Goal: Task Accomplishment & Management: Use online tool/utility

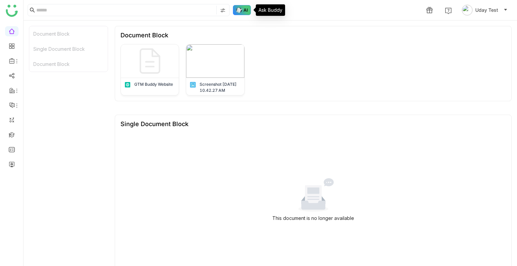
click at [245, 13] on img at bounding box center [242, 10] width 18 height 10
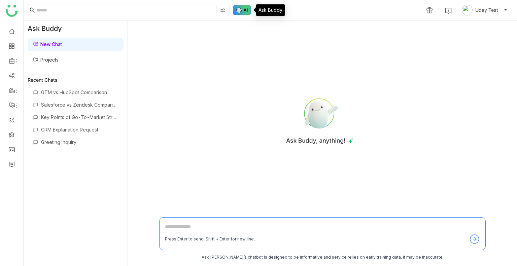
click at [245, 13] on img at bounding box center [242, 10] width 18 height 10
click at [243, 12] on img at bounding box center [242, 10] width 18 height 10
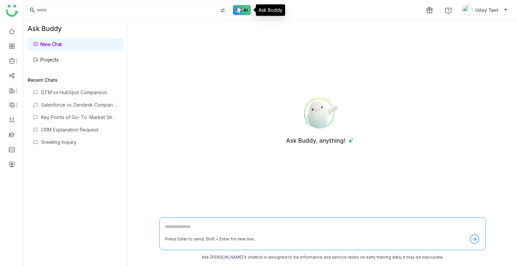
click at [243, 12] on img at bounding box center [242, 10] width 18 height 10
click at [243, 7] on img at bounding box center [242, 10] width 18 height 10
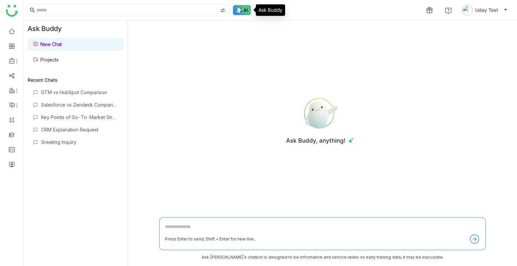
click at [243, 7] on img at bounding box center [242, 10] width 18 height 10
drag, startPoint x: 229, startPoint y: 8, endPoint x: 246, endPoint y: 13, distance: 17.6
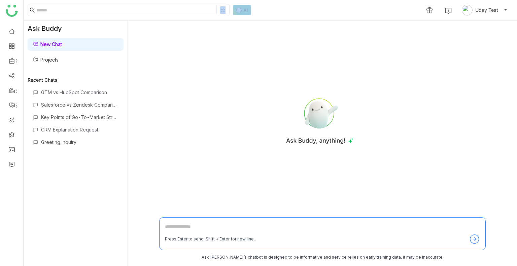
click at [246, 13] on div "1 Uday Test" at bounding box center [270, 10] width 493 height 20
click at [246, 13] on img at bounding box center [242, 10] width 18 height 10
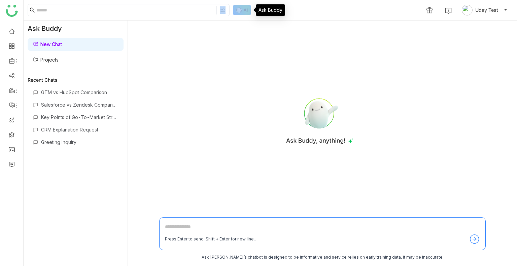
click at [246, 13] on img at bounding box center [242, 10] width 18 height 10
click at [244, 12] on img at bounding box center [242, 10] width 18 height 10
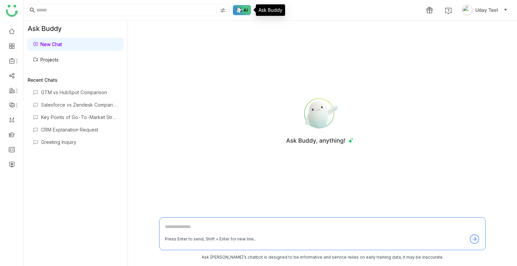
click at [244, 12] on img at bounding box center [242, 10] width 18 height 10
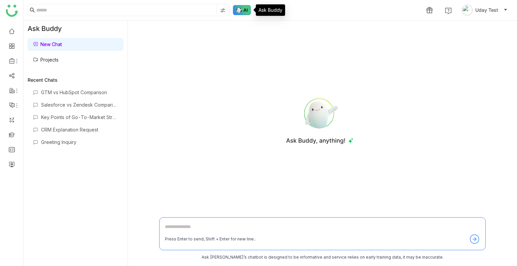
click at [244, 12] on img at bounding box center [242, 10] width 18 height 10
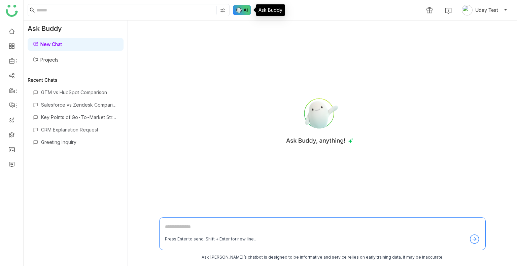
click at [244, 12] on img at bounding box center [242, 10] width 18 height 10
click at [243, 12] on img at bounding box center [242, 10] width 18 height 10
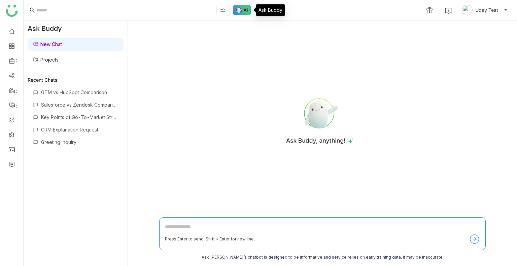
click at [243, 12] on img at bounding box center [242, 10] width 18 height 10
click at [243, 11] on img at bounding box center [242, 10] width 18 height 10
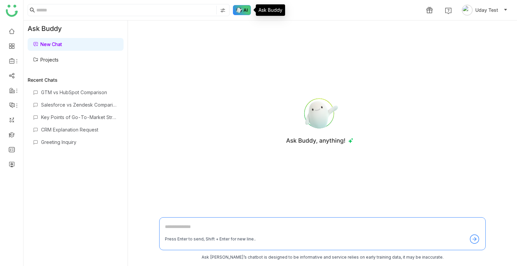
click at [243, 11] on img at bounding box center [242, 10] width 18 height 10
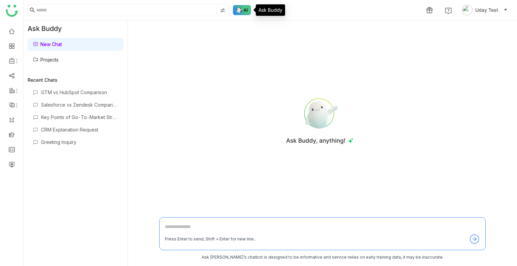
click at [243, 11] on img at bounding box center [242, 10] width 18 height 10
click at [49, 61] on link "Projects" at bounding box center [46, 60] width 26 height 6
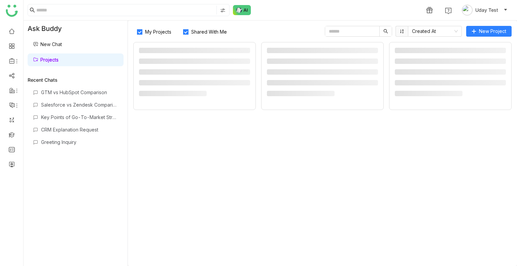
click at [49, 61] on link "Projects" at bounding box center [46, 60] width 26 height 6
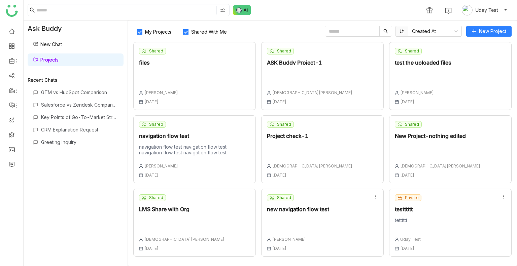
click at [202, 38] on div "My Projects Shared With Me Created At New Project Shared files Uday Bhanu 30 Ju…" at bounding box center [322, 144] width 389 height 246
click at [201, 34] on span "Shared With Me" at bounding box center [208, 32] width 41 height 6
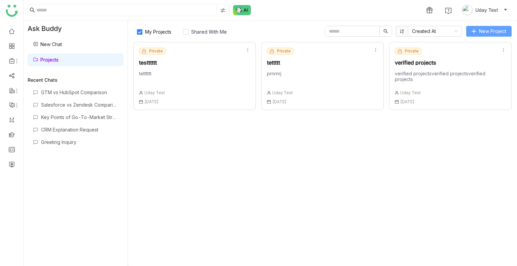
click at [479, 30] on span "New Project" at bounding box center [492, 31] width 27 height 7
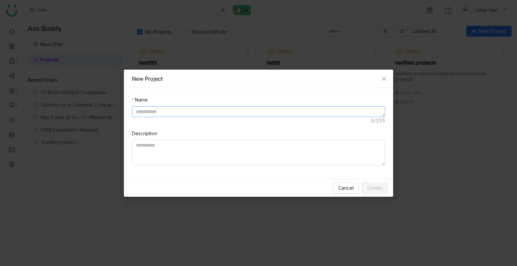
click at [151, 114] on textarea at bounding box center [258, 111] width 253 height 11
type textarea "**********"
click at [380, 184] on span "Create" at bounding box center [374, 187] width 15 height 7
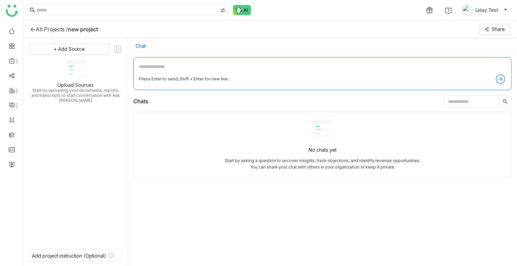
click at [184, 69] on textarea at bounding box center [322, 68] width 367 height 11
type textarea "**********"
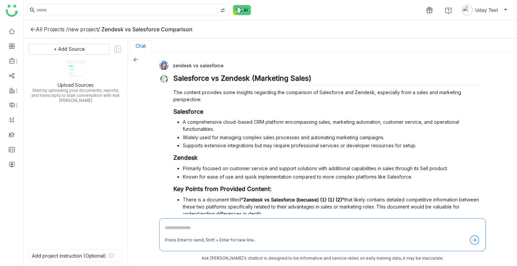
scroll to position [95, 0]
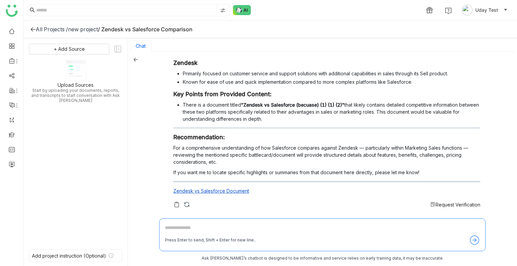
click at [445, 202] on span "Request Verification" at bounding box center [457, 205] width 45 height 6
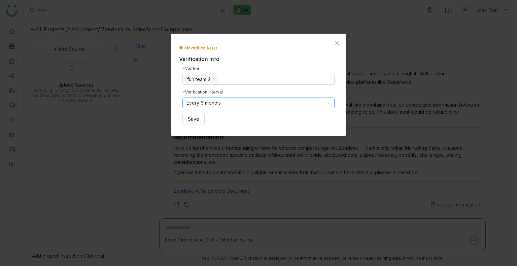
click at [237, 101] on nz-select-item "Every 6 months" at bounding box center [258, 103] width 144 height 10
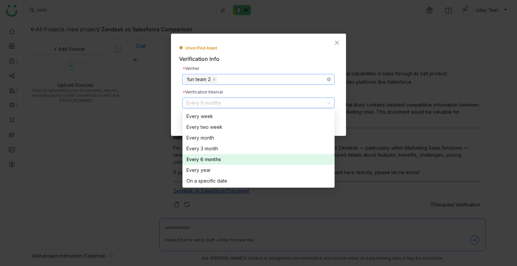
click at [252, 78] on nz-select-top-control "fun team 2" at bounding box center [258, 79] width 152 height 11
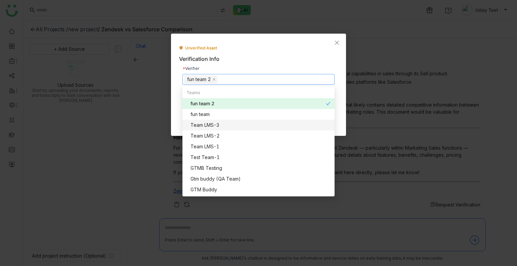
click at [213, 123] on div "Team LMS-3" at bounding box center [260, 124] width 140 height 7
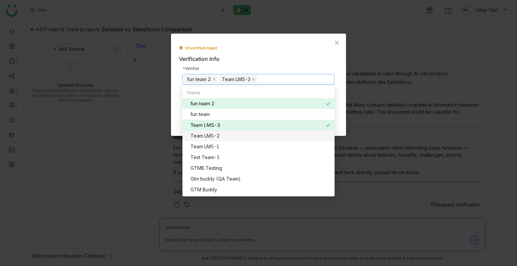
click at [216, 137] on div "Team LMS-2" at bounding box center [260, 135] width 140 height 7
click at [293, 81] on icon at bounding box center [293, 79] width 3 height 3
click at [252, 79] on icon at bounding box center [253, 79] width 3 height 3
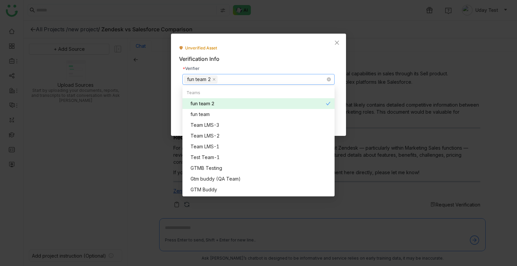
click at [363, 72] on nz-modal-container "Unverified Asset Verification Info Verifier fun team 2 Verification Interval Ev…" at bounding box center [258, 133] width 517 height 266
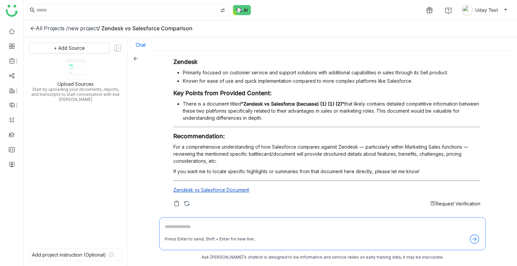
scroll to position [0, 0]
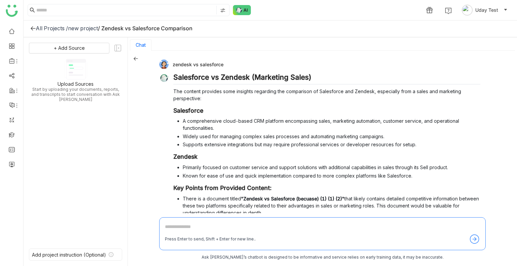
click at [168, 227] on textarea at bounding box center [322, 228] width 315 height 11
type textarea "**********"
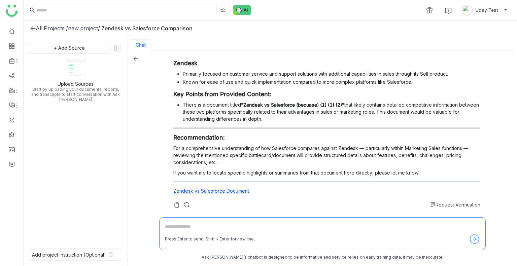
scroll to position [347, 0]
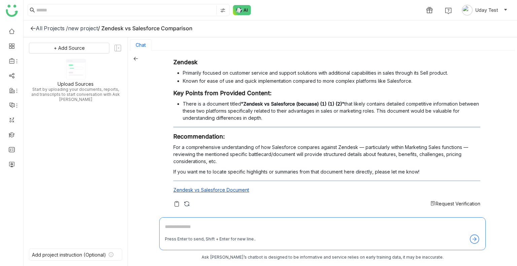
click at [435, 205] on span "Request Verification" at bounding box center [457, 204] width 45 height 6
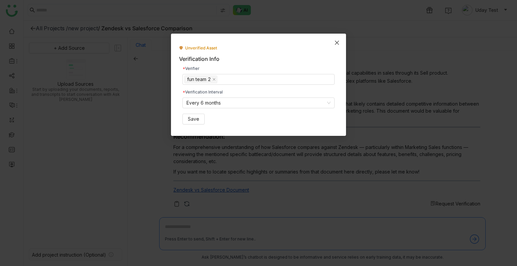
click at [335, 45] on span "Close" at bounding box center [337, 43] width 18 height 18
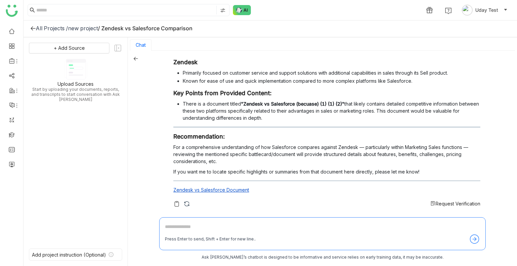
click at [84, 25] on div "new project" at bounding box center [83, 28] width 30 height 7
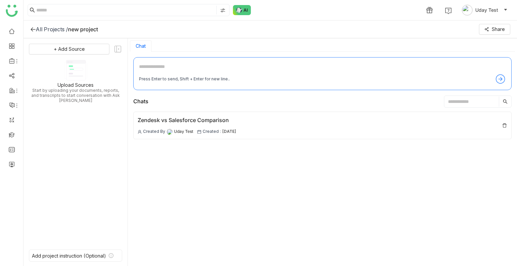
click at [54, 29] on div "All Projects /" at bounding box center [52, 29] width 32 height 7
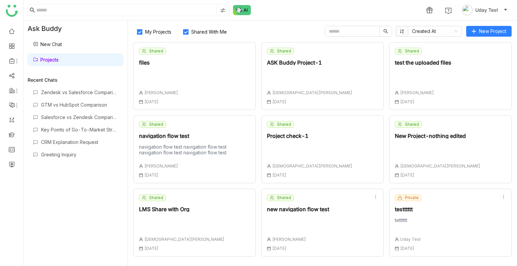
click at [60, 44] on link "New Chat" at bounding box center [47, 44] width 29 height 6
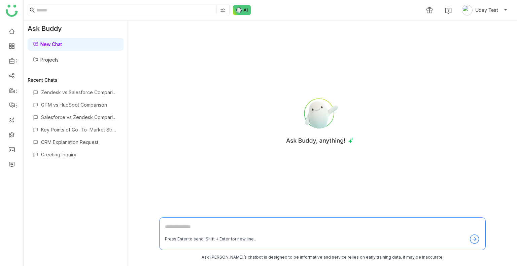
click at [184, 221] on div "Press Enter to send, Shift + Enter for new line.." at bounding box center [322, 233] width 326 height 33
click at [184, 224] on textarea at bounding box center [322, 228] width 315 height 11
click at [178, 226] on textarea "**" at bounding box center [322, 228] width 315 height 11
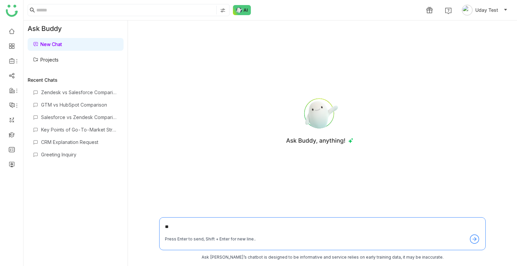
paste textarea "**********"
type textarea "**********"
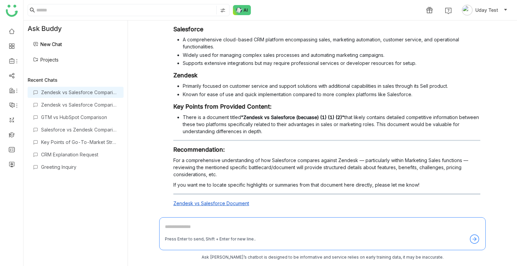
scroll to position [65, 0]
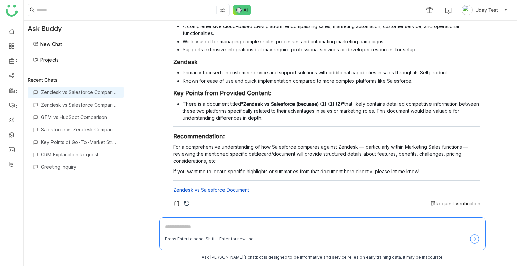
click at [460, 201] on span "Request Verification" at bounding box center [457, 204] width 45 height 6
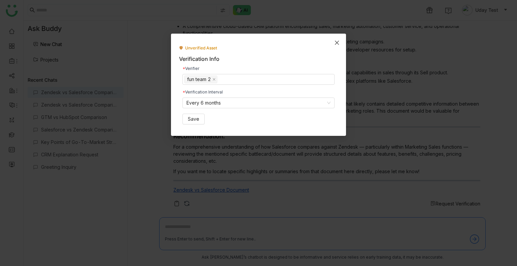
click at [335, 42] on icon "Close" at bounding box center [336, 42] width 5 height 5
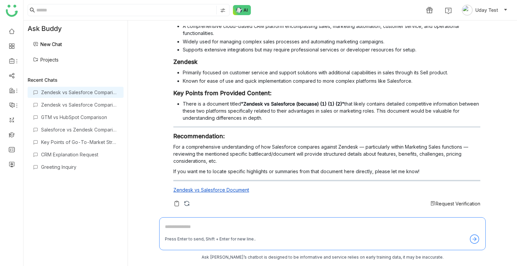
scroll to position [0, 0]
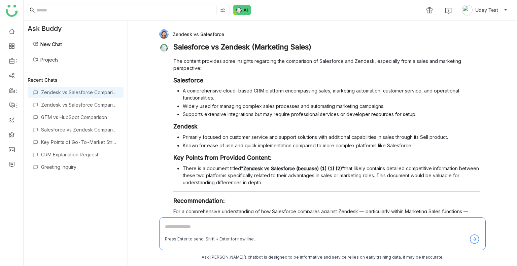
click at [171, 225] on textarea at bounding box center [322, 228] width 315 height 11
type textarea "*******"
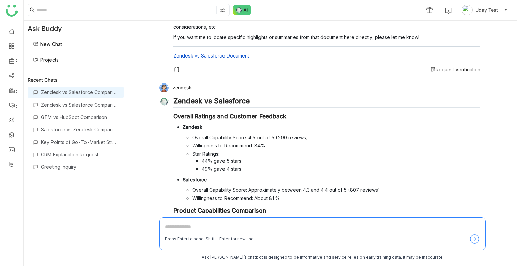
scroll to position [352, 0]
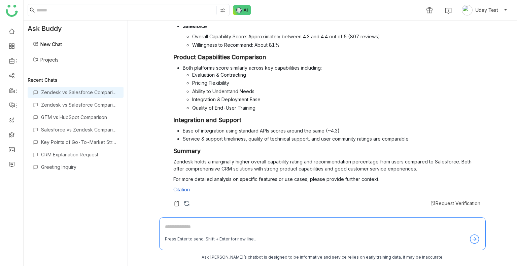
click at [435, 210] on div "Zendesk vs Salesforce Salesforce vs Zendesk (Marketing Sales) The content provi…" at bounding box center [322, 119] width 326 height 187
click at [442, 209] on div "zendesk Zendesk vs Salesforce Overall Ratings and Customer Feedback Zendesk Ove…" at bounding box center [319, 70] width 321 height 281
click at [451, 208] on div "zendesk Zendesk vs Salesforce Overall Ratings and Customer Feedback Zendesk Ove…" at bounding box center [319, 70] width 321 height 281
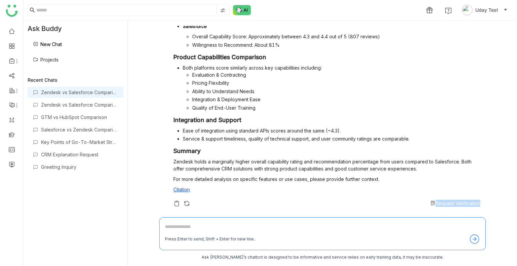
click at [445, 202] on span "Request Verification" at bounding box center [457, 203] width 45 height 6
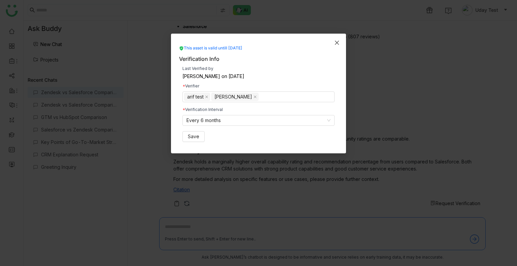
click at [337, 43] on icon "Close" at bounding box center [336, 42] width 5 height 5
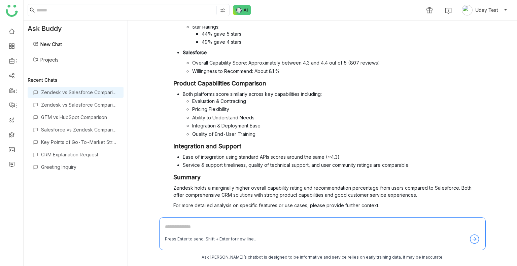
scroll to position [329, 0]
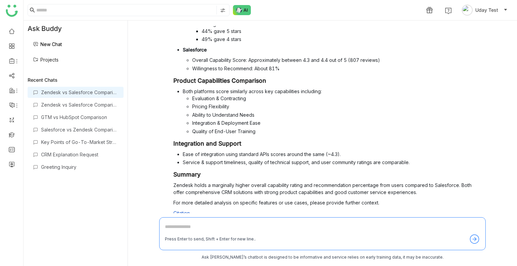
click at [180, 225] on textarea at bounding box center [322, 228] width 315 height 11
type textarea "*"
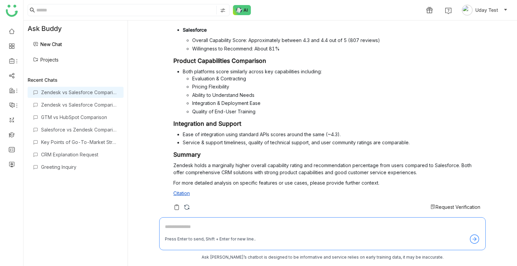
scroll to position [352, 0]
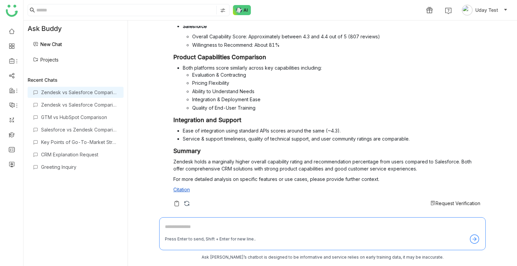
click at [439, 200] on span "Request Verification" at bounding box center [457, 203] width 45 height 6
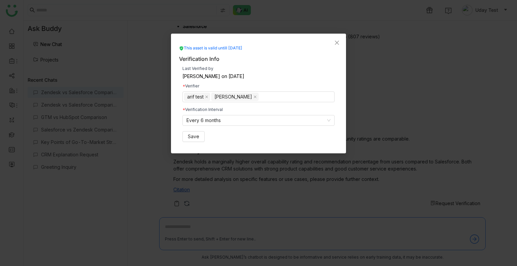
click at [237, 46] on div "This asset is valid untill Feb 18, 2026" at bounding box center [210, 48] width 63 height 6
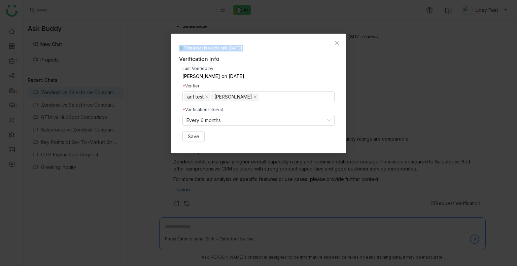
click at [237, 46] on div "This asset is valid untill Feb 18, 2026" at bounding box center [210, 48] width 63 height 6
click at [231, 116] on nz-select-item "Every 6 months" at bounding box center [258, 120] width 144 height 10
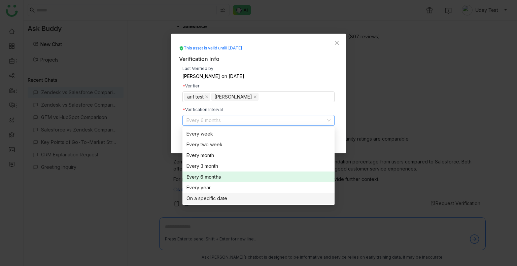
click at [217, 201] on div "On a specific date" at bounding box center [258, 198] width 144 height 7
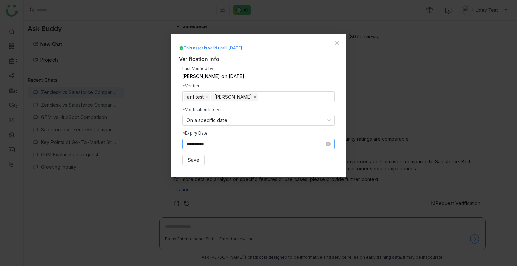
click at [238, 144] on input "**********" at bounding box center [255, 143] width 138 height 7
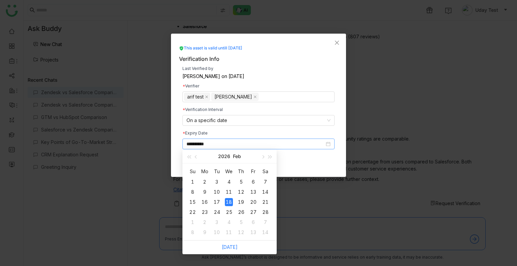
click at [230, 199] on div "18" at bounding box center [229, 202] width 8 height 8
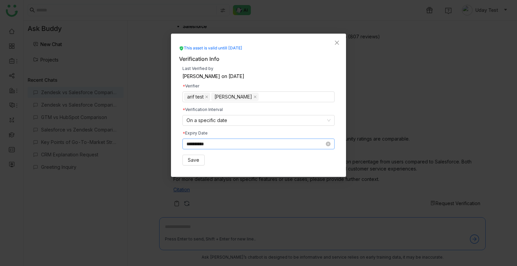
click at [221, 146] on input "**********" at bounding box center [255, 143] width 138 height 7
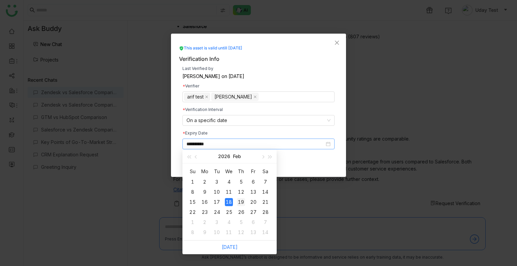
click at [235, 202] on td "19" at bounding box center [241, 202] width 12 height 10
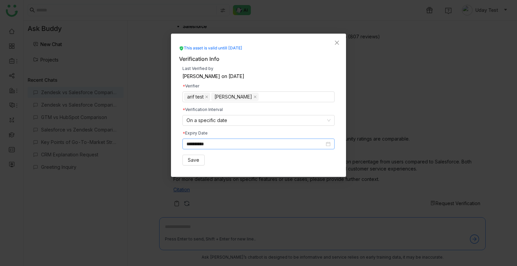
type input "**********"
click at [192, 162] on span "Save" at bounding box center [193, 159] width 11 height 7
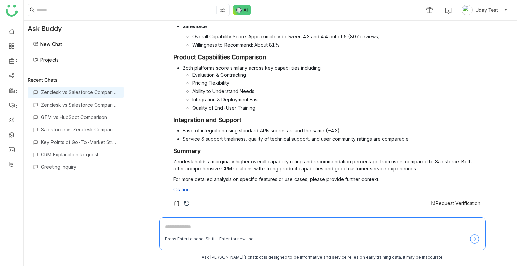
click at [444, 204] on span "Request Verification" at bounding box center [457, 203] width 45 height 6
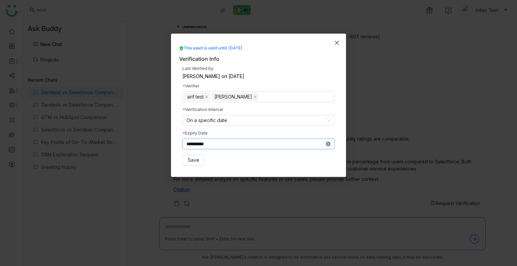
click at [326, 144] on icon at bounding box center [328, 144] width 5 height 5
click at [326, 144] on div at bounding box center [258, 143] width 144 height 7
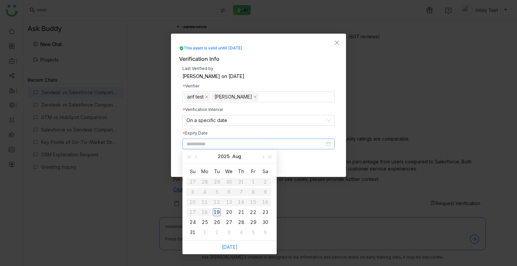
click at [219, 211] on div "19" at bounding box center [217, 212] width 8 height 8
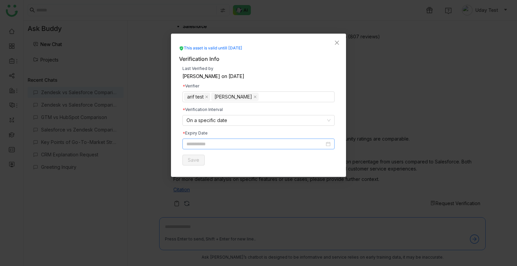
type input "**********"
click at [190, 162] on span "Save" at bounding box center [193, 159] width 11 height 7
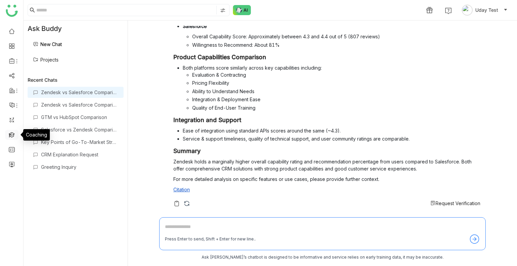
click at [13, 133] on link at bounding box center [12, 134] width 6 height 6
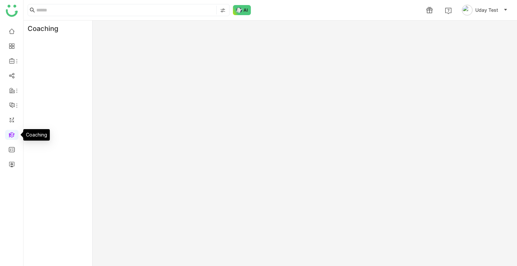
click at [13, 133] on link at bounding box center [12, 134] width 6 height 6
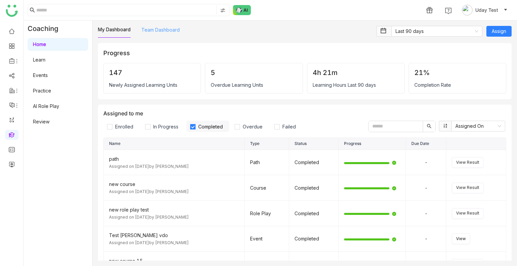
click at [160, 28] on link "Team Dashboard" at bounding box center [160, 30] width 38 height 6
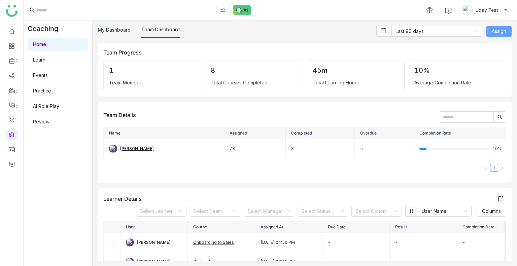
click at [486, 35] on button "Assign" at bounding box center [498, 31] width 25 height 11
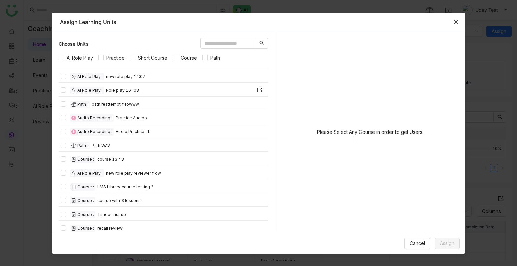
scroll to position [108, 0]
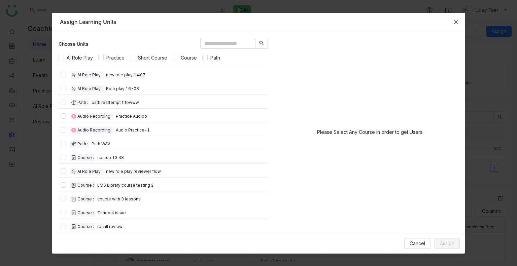
click at [453, 17] on span "Close" at bounding box center [456, 22] width 18 height 18
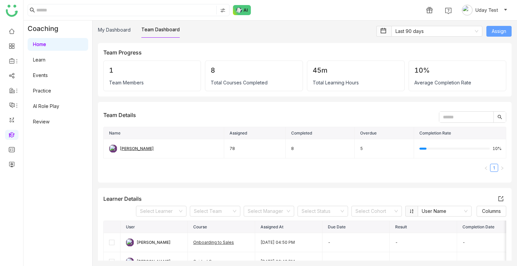
click at [497, 31] on span "Assign" at bounding box center [498, 31] width 14 height 7
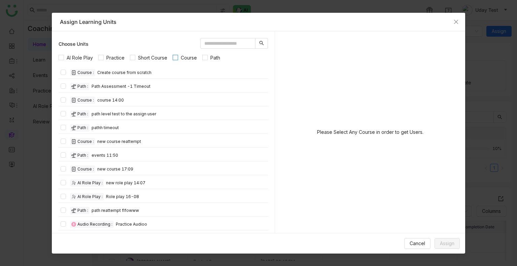
click at [192, 59] on span "Course" at bounding box center [189, 57] width 22 height 7
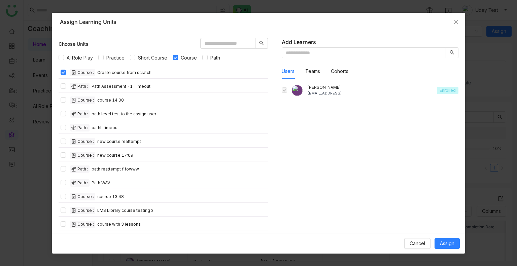
click at [341, 91] on div "udaybhanue@gtmbuddy.ai" at bounding box center [369, 93] width 125 height 6
click at [445, 238] on button "Assign" at bounding box center [446, 243] width 25 height 11
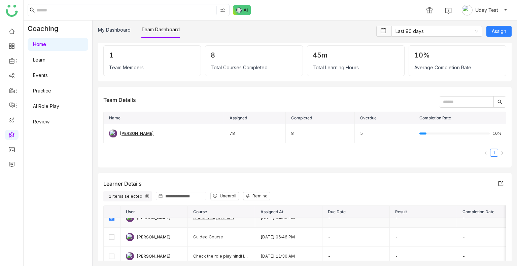
scroll to position [10, 0]
click at [255, 196] on span "Remind" at bounding box center [259, 196] width 15 height 6
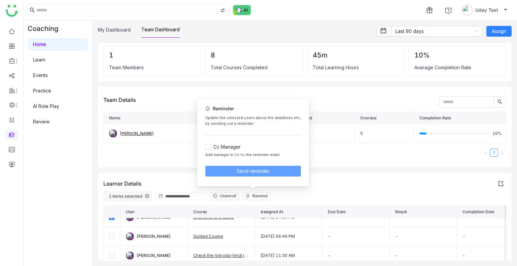
click at [249, 171] on span "Send reminder" at bounding box center [252, 170] width 33 height 7
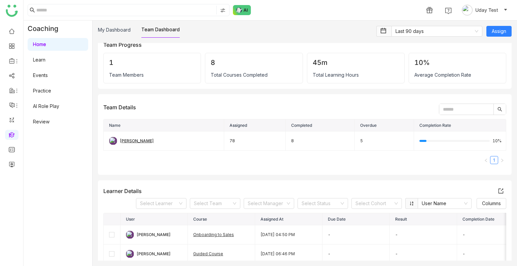
scroll to position [0, 0]
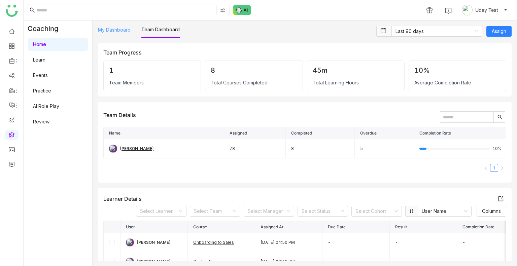
click at [118, 32] on link "My Dashboard" at bounding box center [114, 30] width 33 height 6
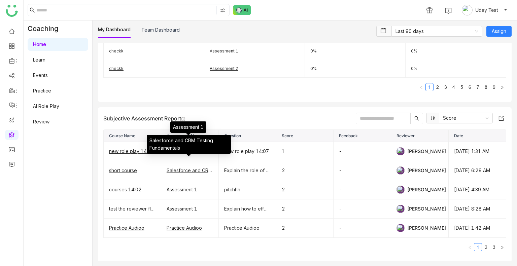
scroll to position [351, 0]
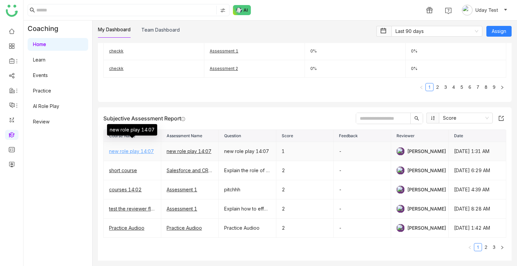
click at [135, 151] on link "new role play 14:07" at bounding box center [131, 151] width 45 height 6
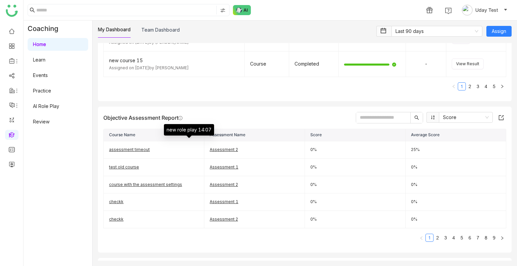
scroll to position [195, 0]
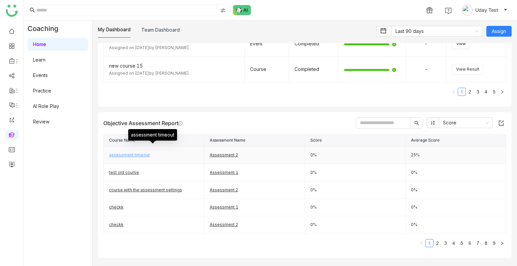
click at [126, 154] on link "assessment timeout" at bounding box center [129, 154] width 41 height 5
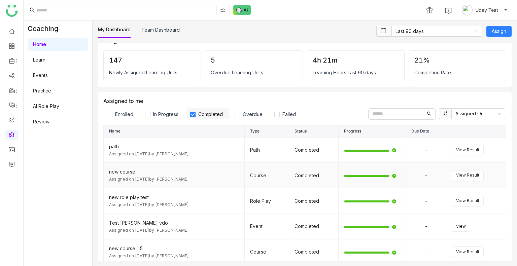
scroll to position [9, 0]
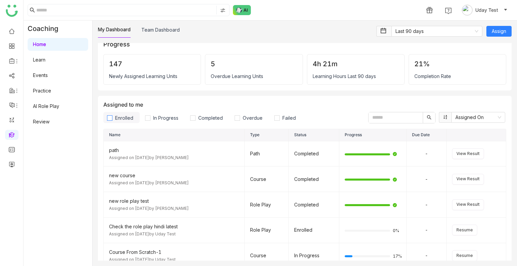
click at [123, 115] on span "Enrolled" at bounding box center [124, 118] width 24 height 6
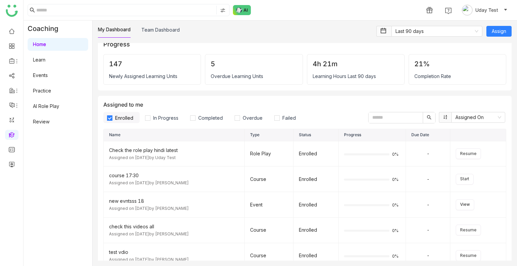
click at [123, 115] on span "Enrolled" at bounding box center [124, 118] width 24 height 6
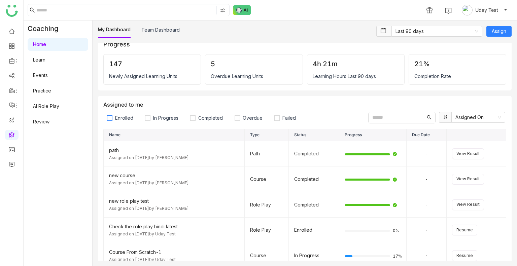
scroll to position [0, 0]
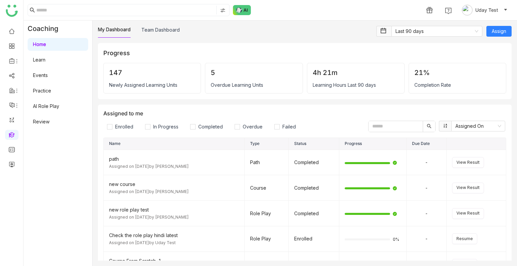
click at [160, 25] on div "My Dashboard Team Dashboard Last 90 days Assign Progress 147 Newly Assigned Lea…" at bounding box center [304, 144] width 424 height 246
click at [161, 30] on link "Team Dashboard" at bounding box center [160, 30] width 38 height 6
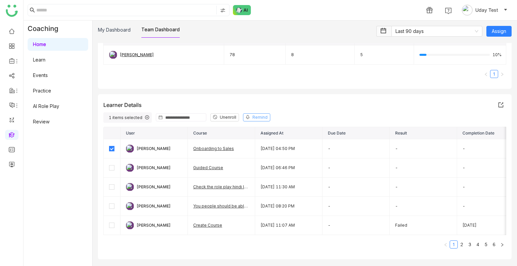
click at [249, 118] on button "Remind" at bounding box center [256, 117] width 27 height 8
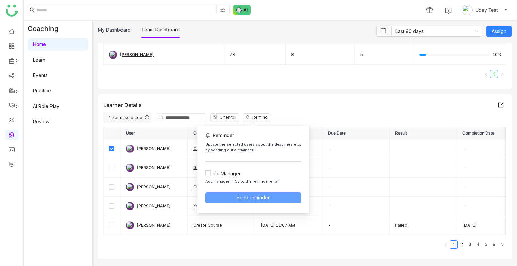
click at [236, 197] on span "Send reminder" at bounding box center [252, 197] width 33 height 7
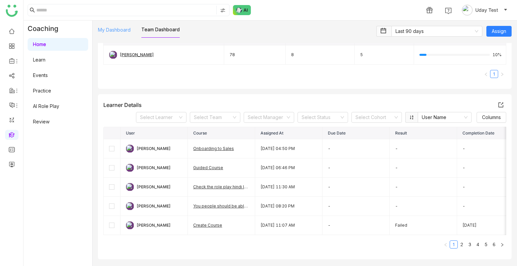
click at [125, 30] on link "My Dashboard" at bounding box center [114, 30] width 33 height 6
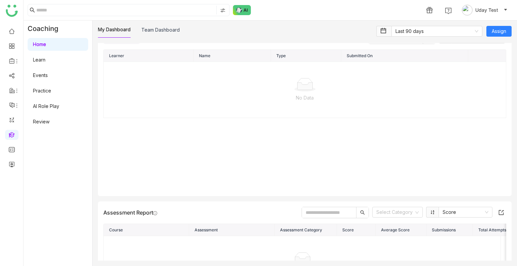
scroll to position [816, 0]
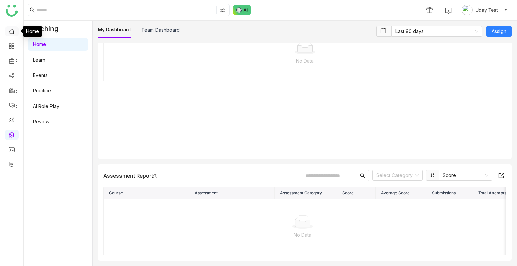
click at [9, 34] on link at bounding box center [12, 31] width 6 height 6
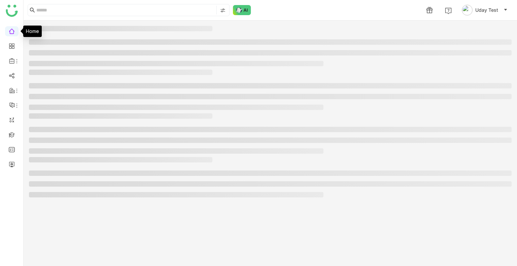
click at [9, 34] on link at bounding box center [12, 31] width 6 height 6
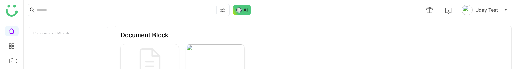
click at [339, 47] on div "GTM Buddy Website Screenshot 2025-06-15 at 10.42.27 AM" at bounding box center [312, 69] width 385 height 51
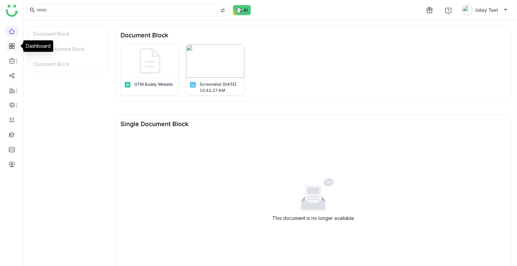
click at [14, 47] on link at bounding box center [12, 46] width 6 height 6
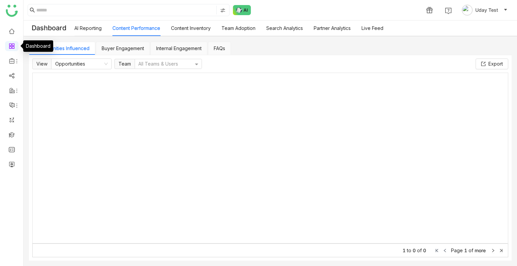
click at [14, 47] on link at bounding box center [12, 46] width 6 height 6
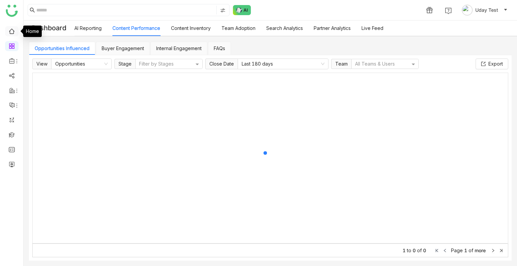
click at [14, 29] on link at bounding box center [12, 31] width 6 height 6
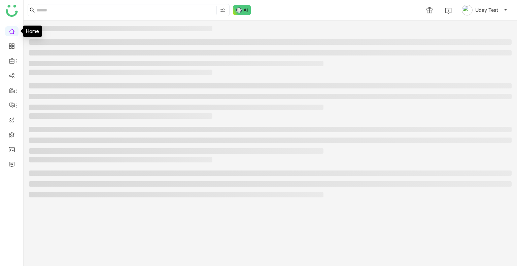
click at [14, 29] on link at bounding box center [12, 31] width 6 height 6
